Goal: Task Accomplishment & Management: Use online tool/utility

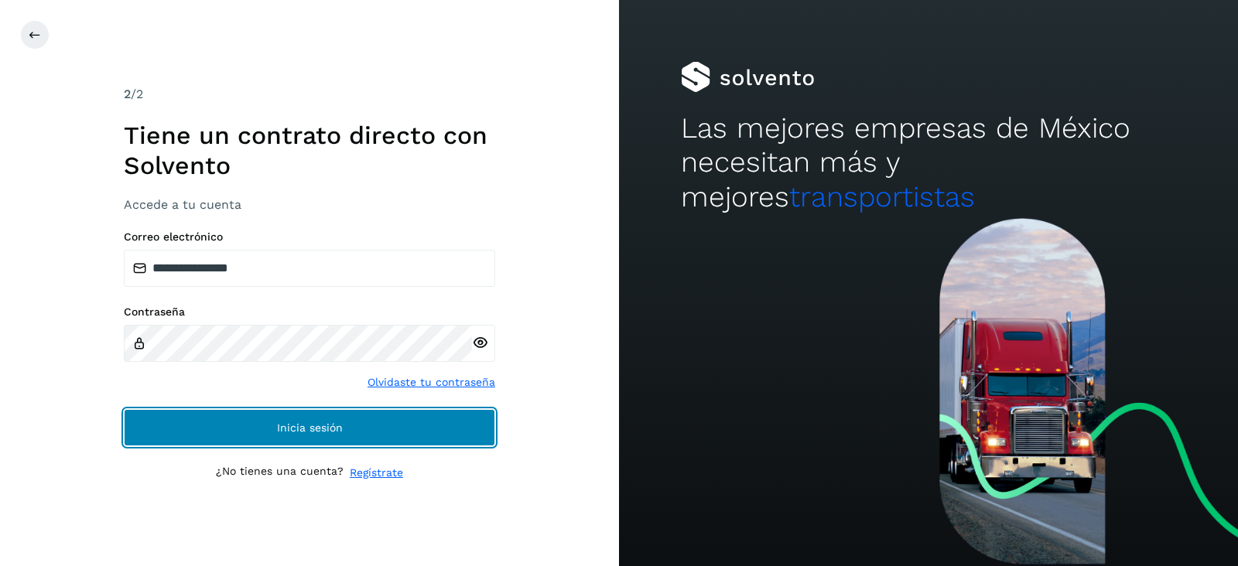
click at [221, 412] on button "Inicia sesión" at bounding box center [309, 427] width 371 height 37
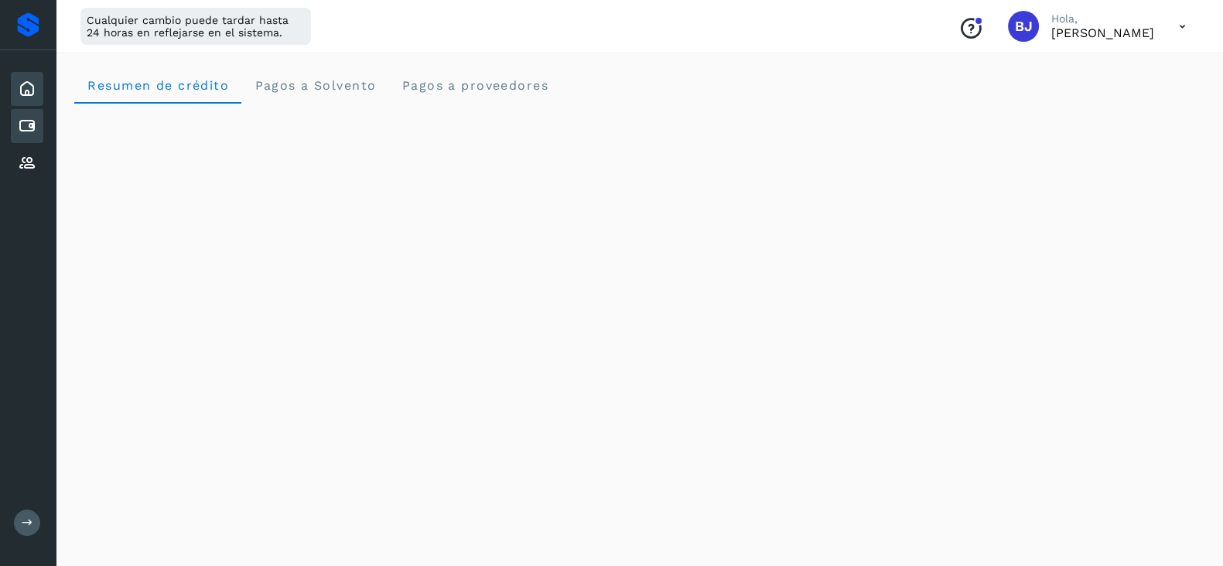
click at [33, 139] on div "Cuentas por pagar" at bounding box center [27, 126] width 32 height 34
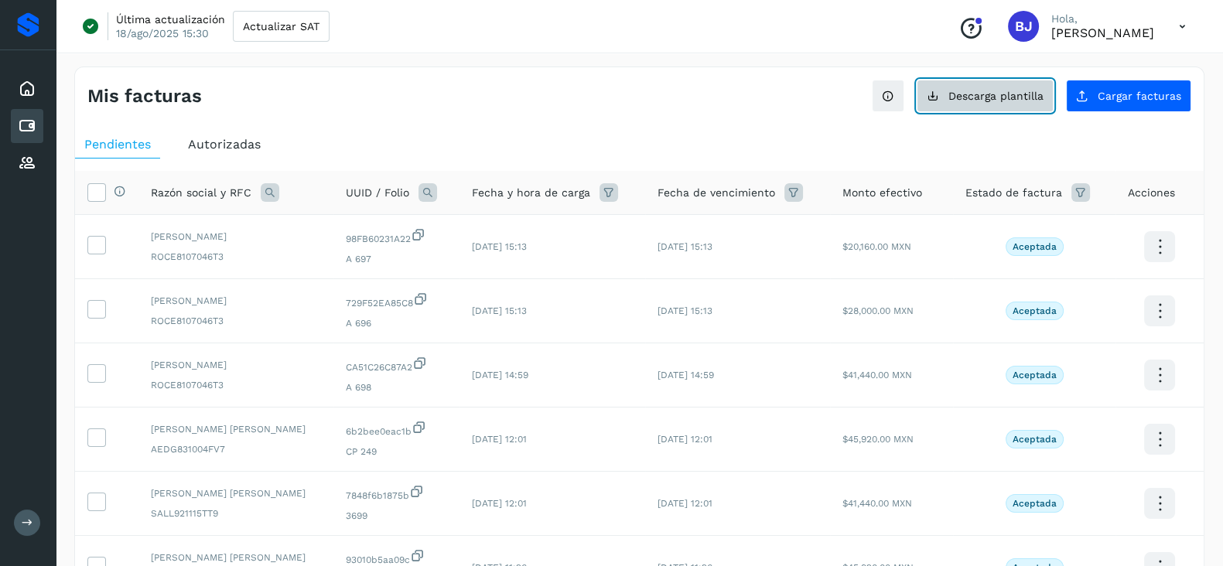
click at [991, 103] on button "Descarga plantilla" at bounding box center [985, 96] width 137 height 32
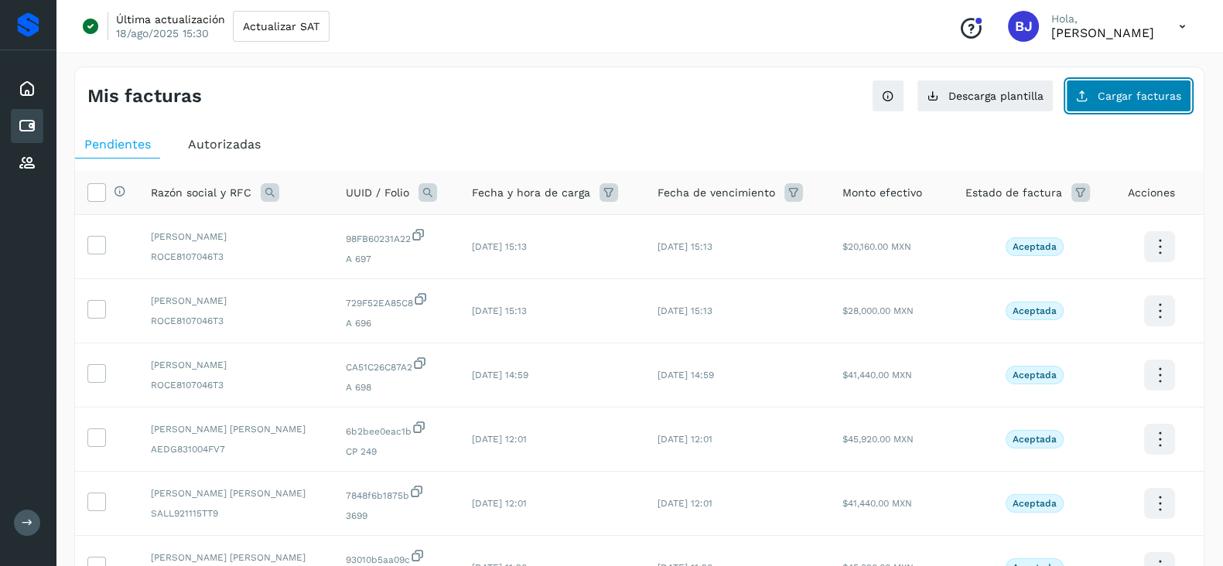
click at [1141, 93] on span "Cargar facturas" at bounding box center [1140, 96] width 84 height 11
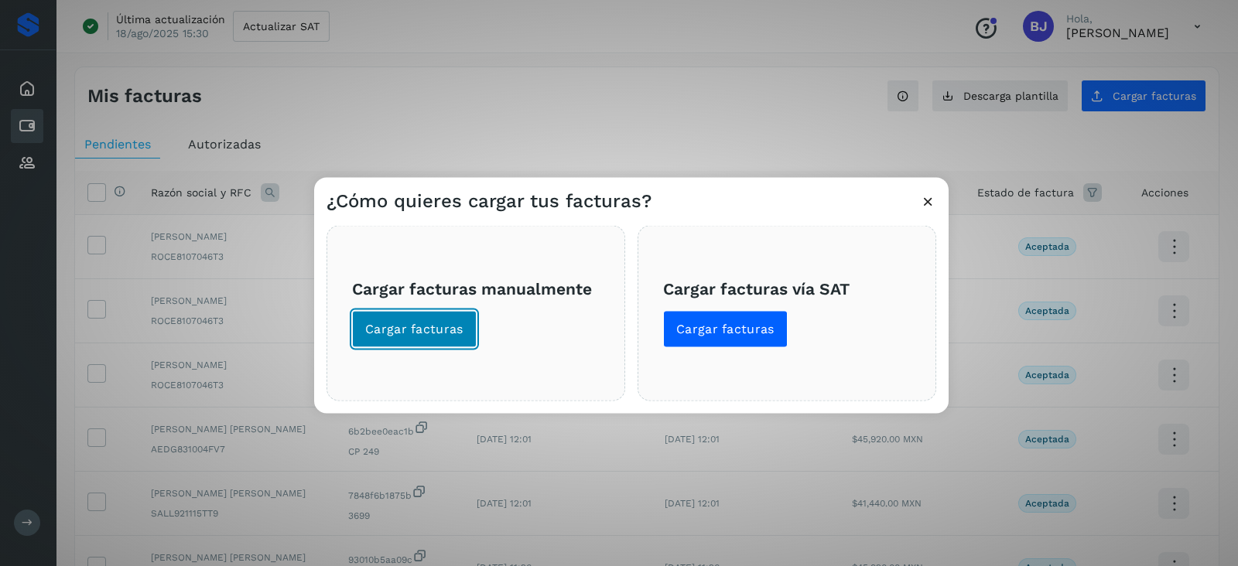
click at [448, 324] on span "Cargar facturas" at bounding box center [414, 329] width 98 height 17
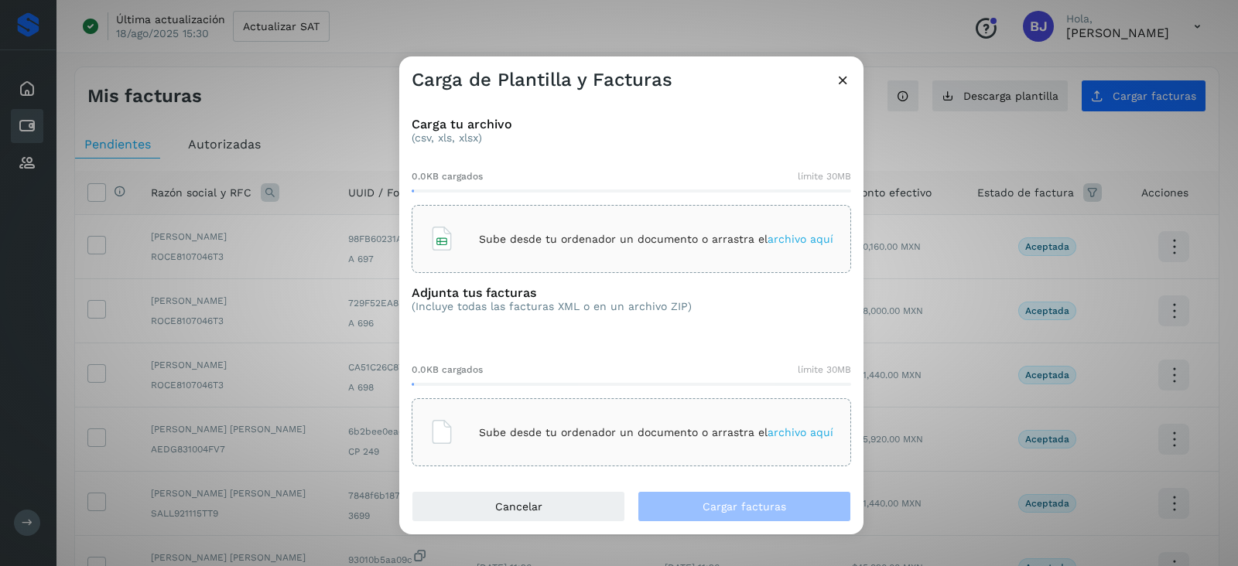
click at [508, 237] on p "Sube desde tu ordenador un documento o arrastra el archivo aquí" at bounding box center [656, 239] width 354 height 13
click at [542, 413] on div "Sube desde tu ordenador un documento o arrastra el archivo aquí" at bounding box center [631, 433] width 404 height 42
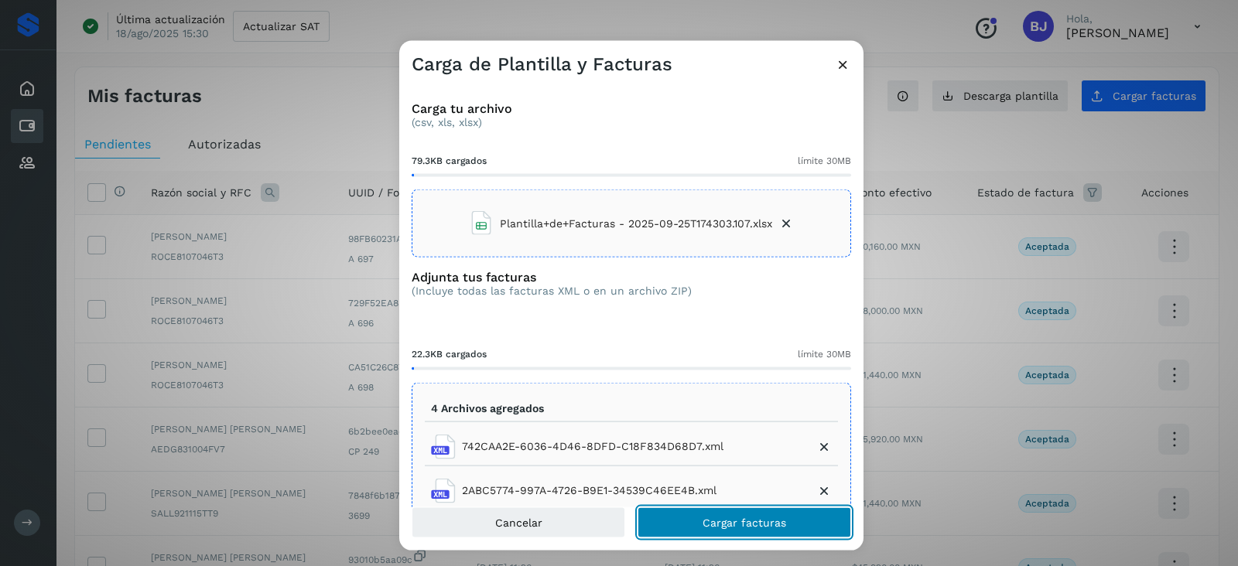
click at [754, 517] on span "Cargar facturas" at bounding box center [745, 522] width 84 height 11
